Goal: Information Seeking & Learning: Learn about a topic

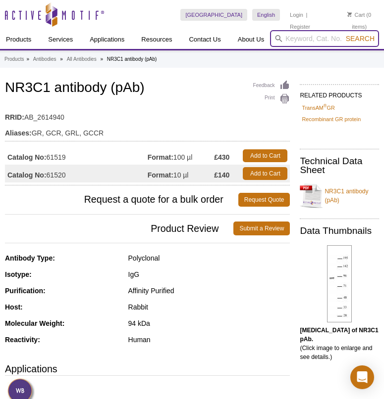
click at [290, 37] on input "search" at bounding box center [324, 38] width 109 height 17
paste input "91611"
type input "91611"
click at [342, 34] on button "Search" at bounding box center [359, 38] width 35 height 9
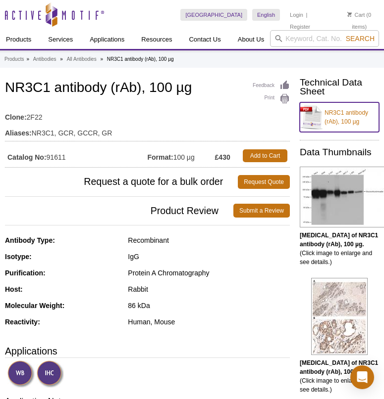
click at [348, 111] on link "NR3C1 antibody (rAb), 100 µg" at bounding box center [338, 117] width 79 height 30
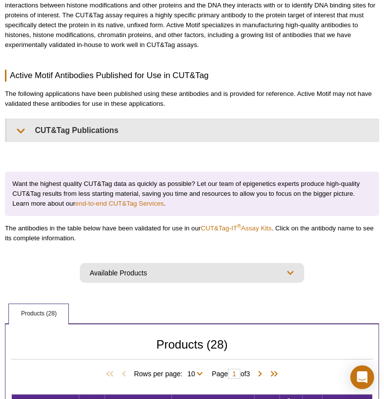
scroll to position [224, 0]
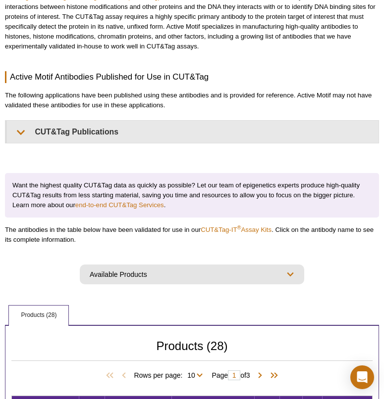
click at [117, 277] on select "Available Products All Antibodies ChIP-Validated Antibodies CUT&RUN-Validated A…" at bounding box center [192, 275] width 224 height 20
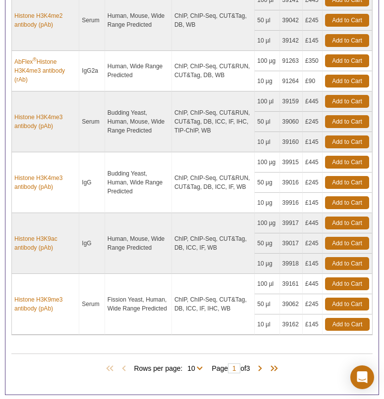
scroll to position [823, 0]
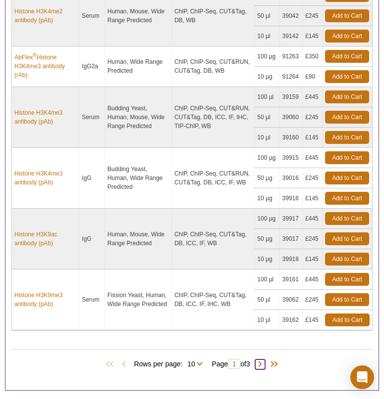
click at [264, 364] on span at bounding box center [260, 365] width 10 height 10
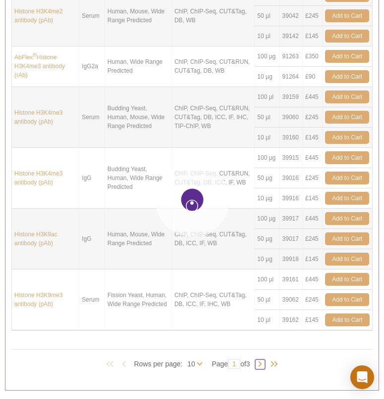
type input "2"
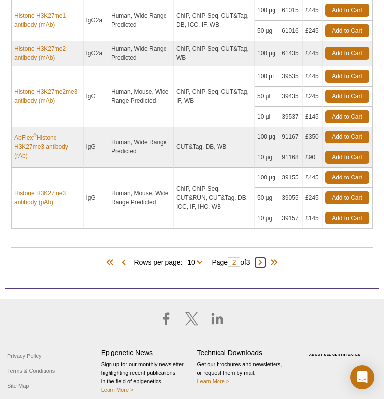
scroll to position [907, 0]
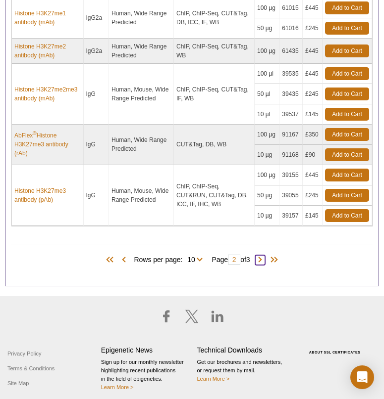
click at [263, 259] on span at bounding box center [260, 260] width 10 height 10
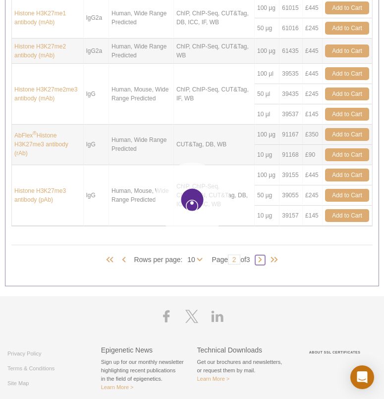
type input "3"
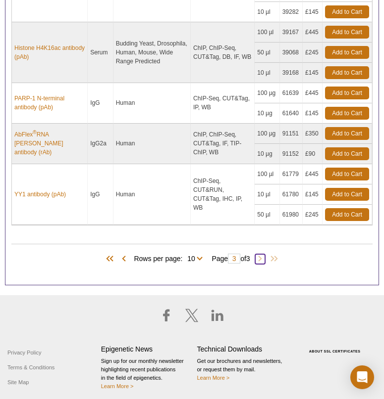
scroll to position [841, 0]
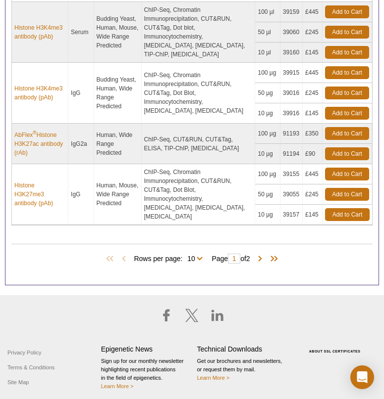
scroll to position [784, 0]
click at [263, 260] on span at bounding box center [260, 259] width 10 height 10
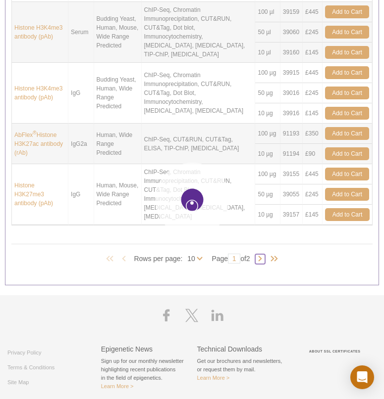
type input "2"
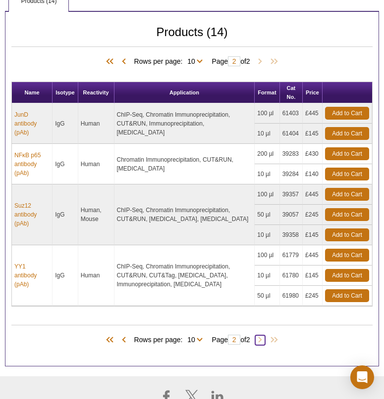
scroll to position [495, 0]
